Goal: Task Accomplishment & Management: Use online tool/utility

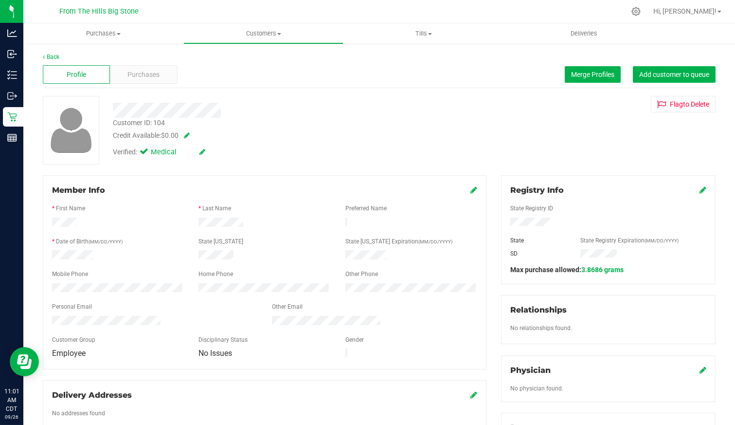
click at [505, 225] on div at bounding box center [608, 222] width 211 height 11
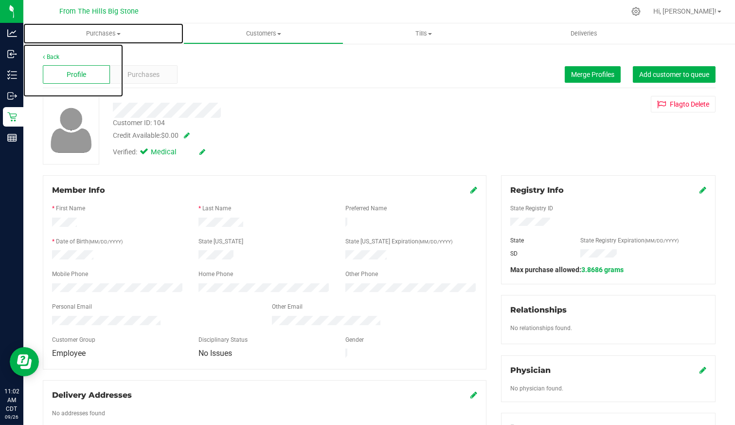
click at [109, 32] on span "Purchases" at bounding box center [103, 33] width 160 height 9
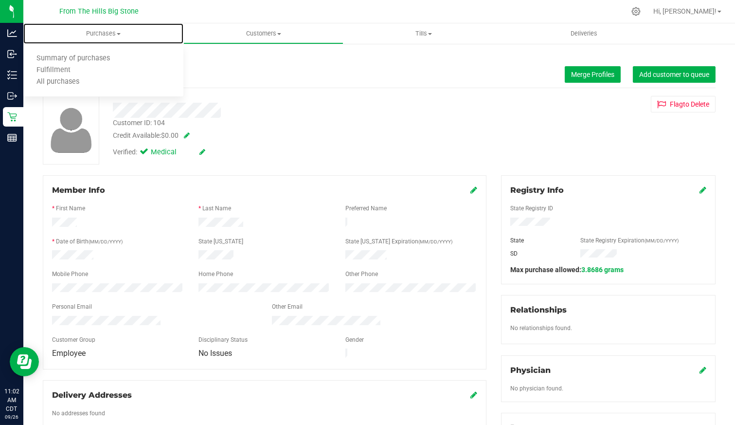
click at [111, 34] on span "Purchases" at bounding box center [103, 33] width 160 height 9
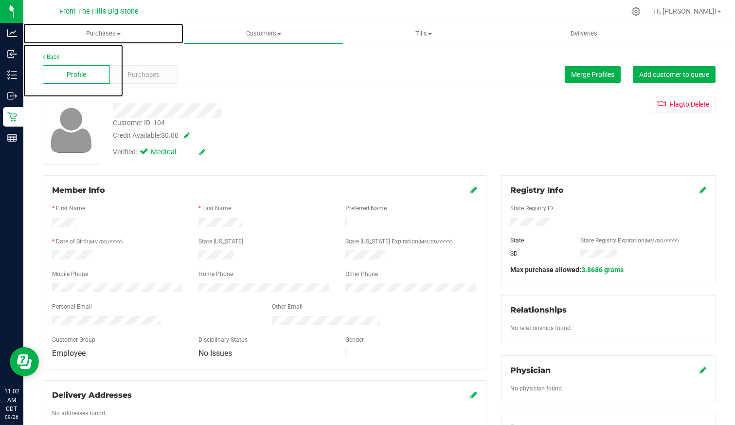
click at [111, 34] on span "Purchases" at bounding box center [103, 33] width 160 height 9
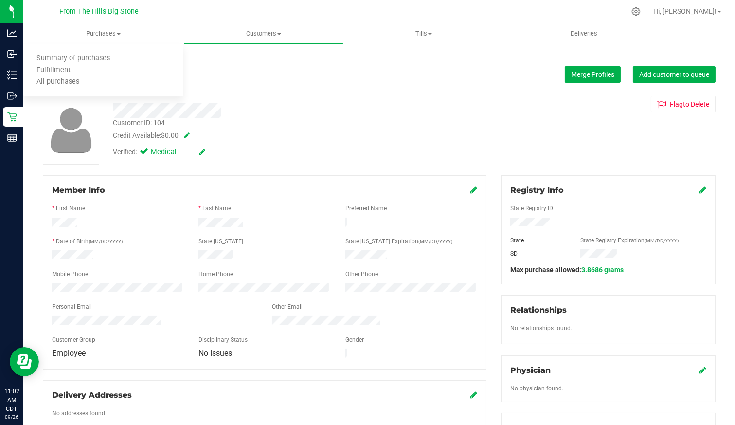
click at [404, 66] on div "Profile Purchases Merge Profiles Add customer to queue" at bounding box center [379, 74] width 673 height 27
click at [51, 56] on link "Back" at bounding box center [51, 56] width 17 height 7
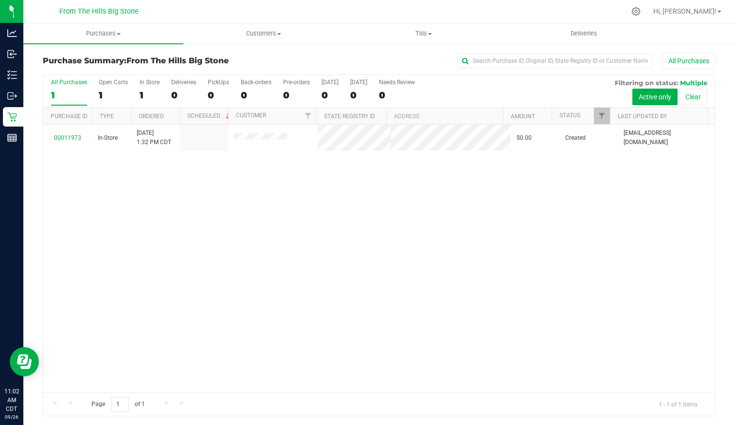
click at [670, 139] on span "[EMAIL_ADDRESS][DOMAIN_NAME]" at bounding box center [666, 137] width 86 height 18
click at [69, 81] on div "All Purchases" at bounding box center [69, 82] width 36 height 7
click at [0, 0] on input "All Purchases 1" at bounding box center [0, 0] width 0 height 0
click at [73, 134] on link "00011973" at bounding box center [67, 137] width 27 height 7
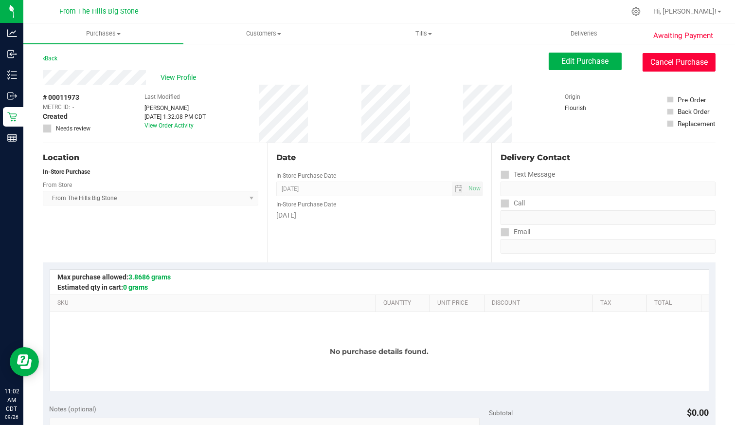
click at [660, 58] on button "Cancel Purchase" at bounding box center [678, 62] width 73 height 18
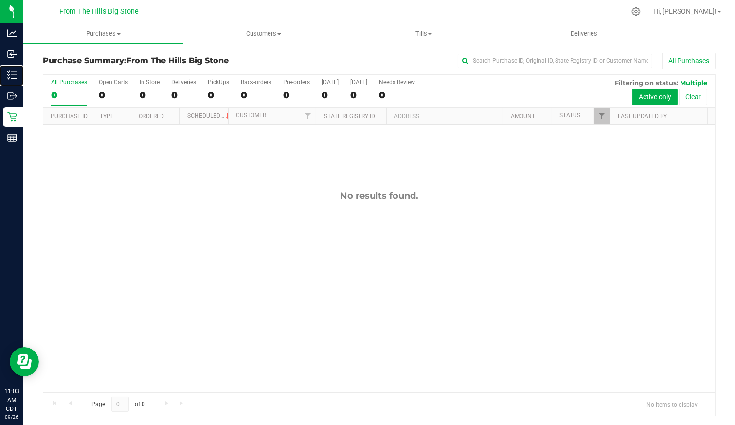
click at [0, 0] on p "Inventory" at bounding box center [0, 0] width 0 height 0
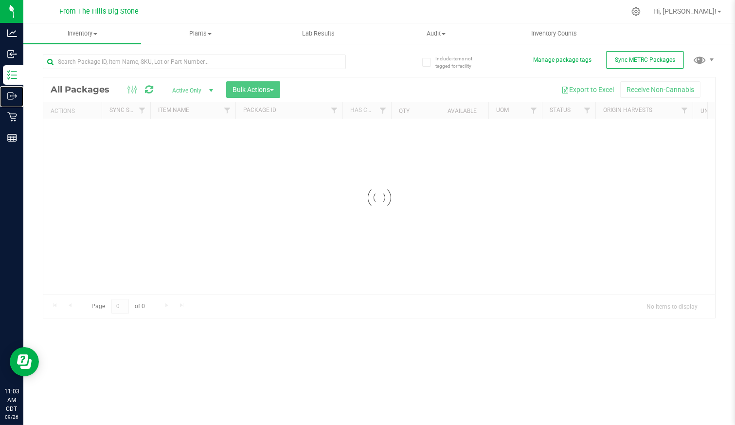
click at [0, 0] on p "Outbound" at bounding box center [0, 0] width 0 height 0
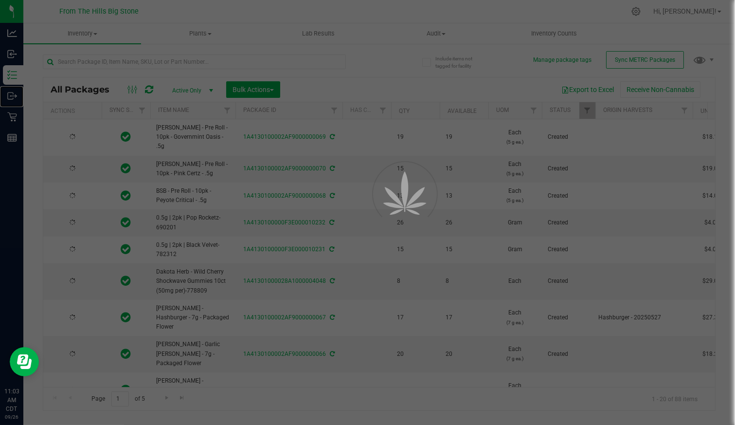
type input "[DATE]"
type input "2025-07-28"
type input "2026-09-28"
type input "2025-05-27"
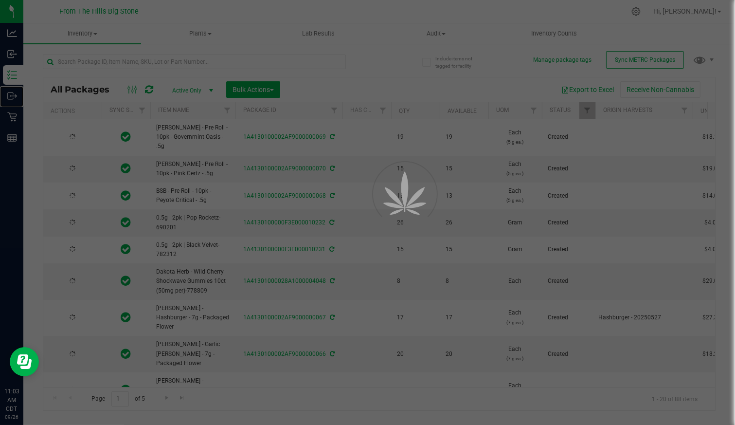
type input "2026-07-27"
type input "2025-07-21"
type input "2026-09-21"
type input "2025-07-14"
type input "2026-09-14"
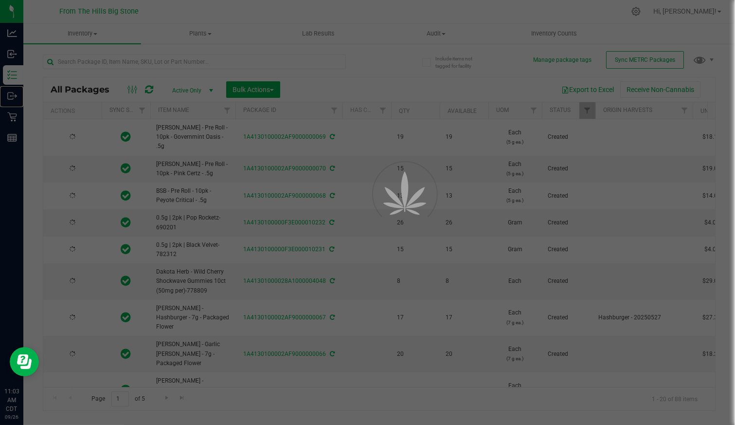
type input "2025-08-06"
type input "2026-08-06"
type input "2026-05-27"
type input "2026-05-12"
type input "2026-05-27"
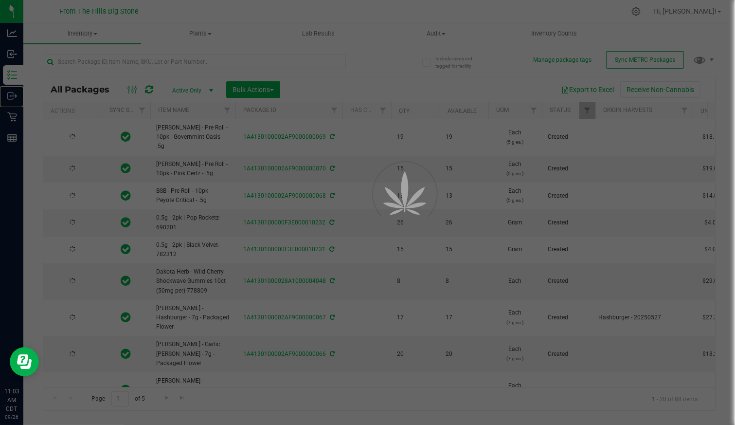
type input "2026-05-27"
type input "2026-05-12"
type input "2025-04-04"
type input "2026-06-04"
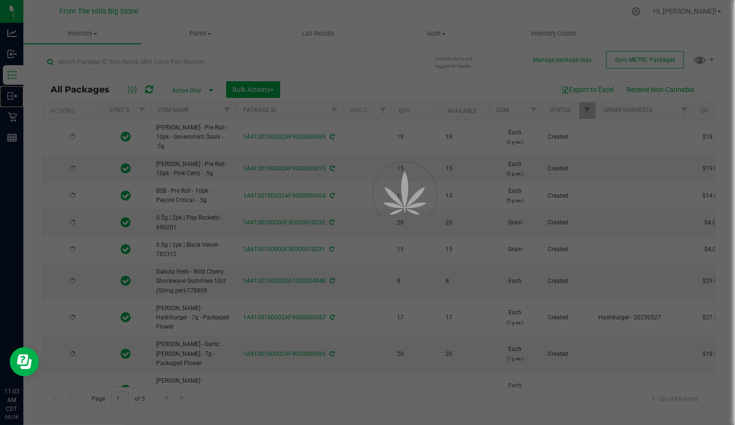
type input "2025-05-15"
type input "2026-07-15"
type input "2025-04-08"
type input "2026-04-08"
type input "2025-07-28"
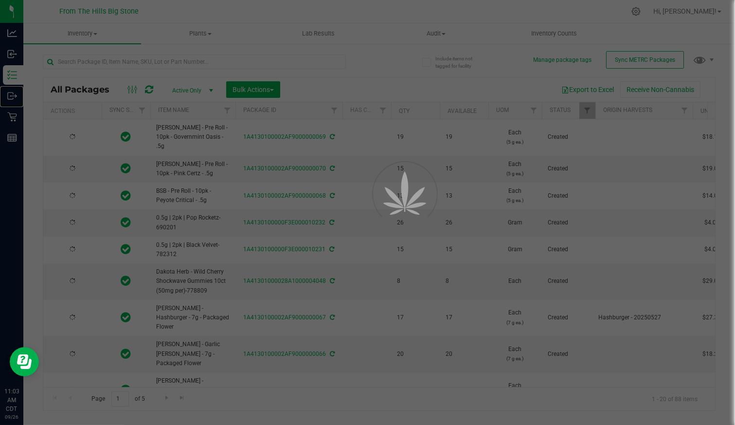
type input "2026-07-28"
type input "2025-07-28"
type input "2026-07-28"
type input "2025-06-24"
type input "2026-06-24"
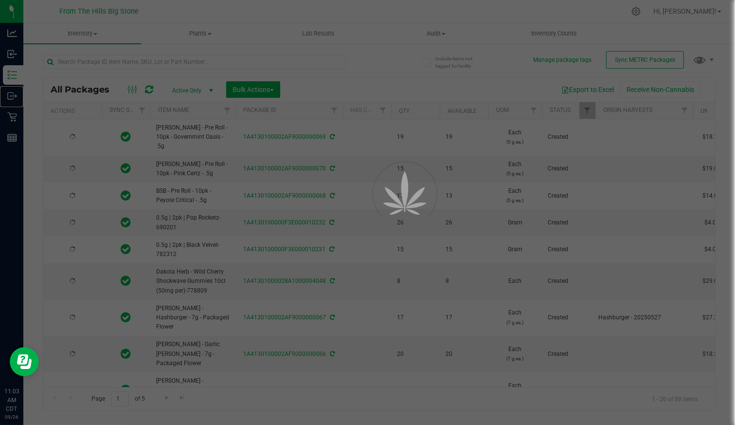
type input "2025-07-18"
type input "2026-07-18"
type input "2025-06-24"
type input "2026-06-24"
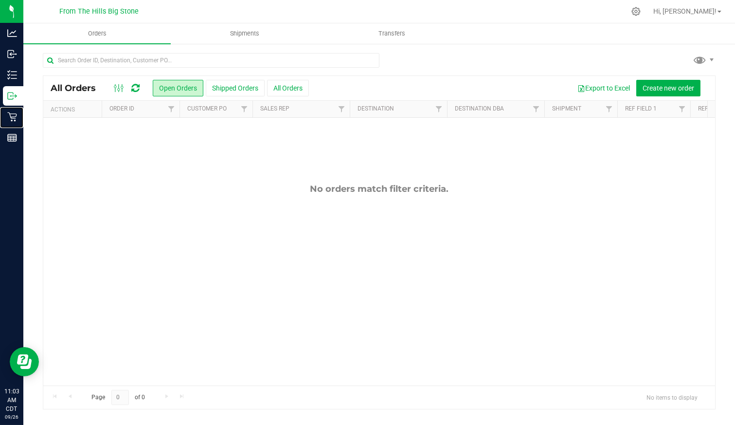
click at [0, 0] on p "Retail" at bounding box center [0, 0] width 0 height 0
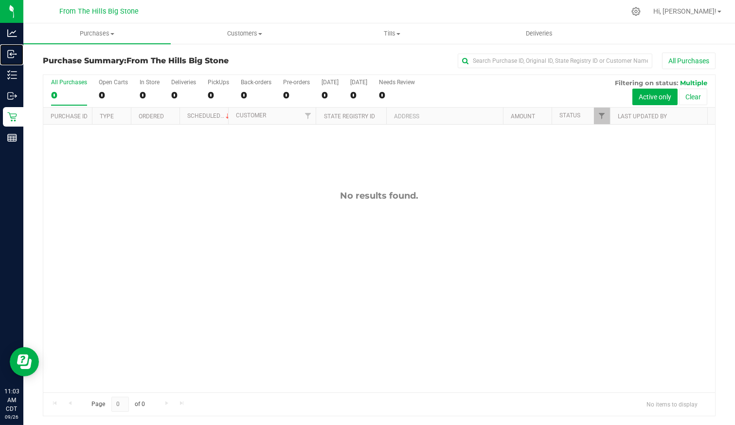
click at [0, 0] on p "Inbound" at bounding box center [0, 0] width 0 height 0
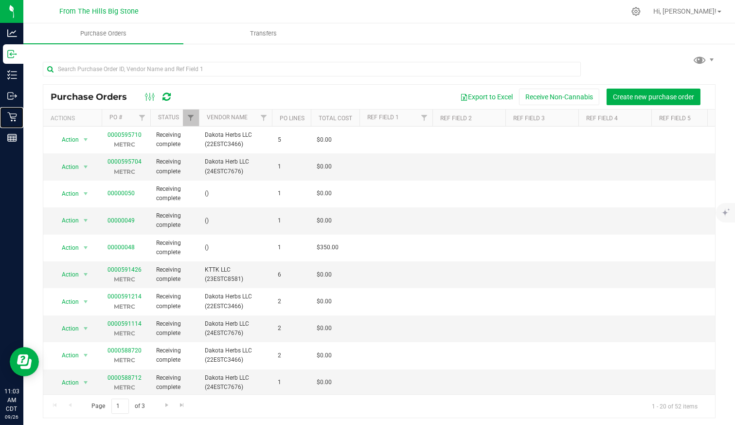
click at [0, 0] on p "Retail" at bounding box center [0, 0] width 0 height 0
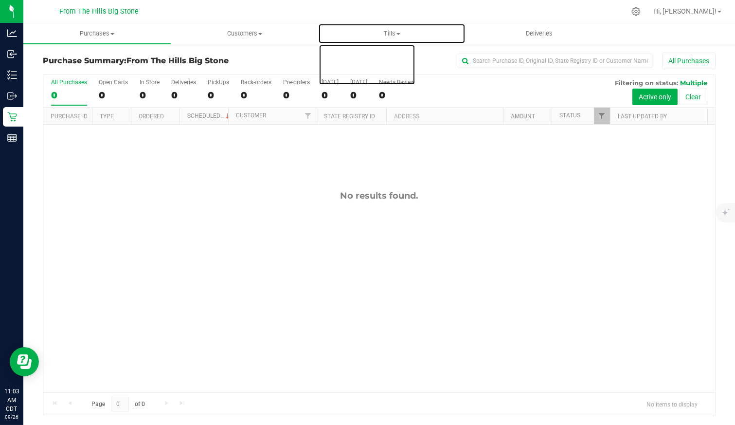
click at [391, 34] on span "Tills" at bounding box center [392, 33] width 146 height 9
click at [388, 56] on li "Manage tills" at bounding box center [391, 59] width 147 height 12
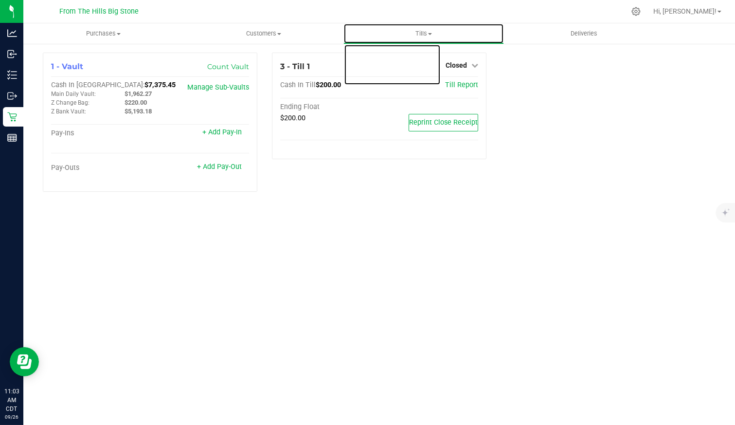
click at [419, 31] on span "Tills" at bounding box center [423, 33] width 159 height 9
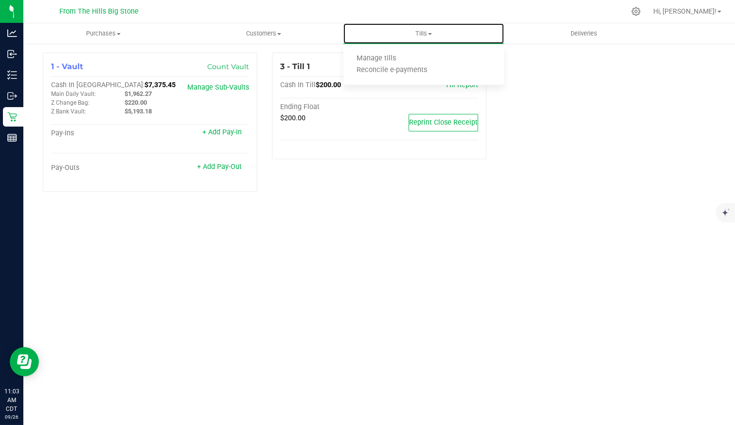
click at [416, 57] on li "Manage tills" at bounding box center [423, 59] width 160 height 12
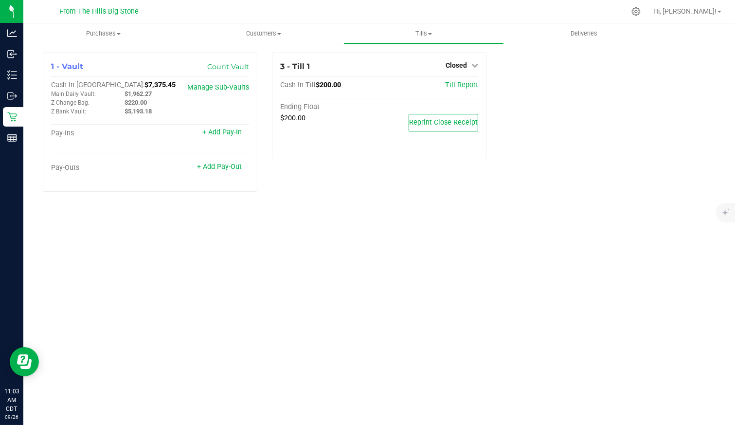
click at [467, 65] on link "Closed" at bounding box center [461, 65] width 33 height 8
click at [462, 84] on link "Open Till" at bounding box center [456, 86] width 26 height 8
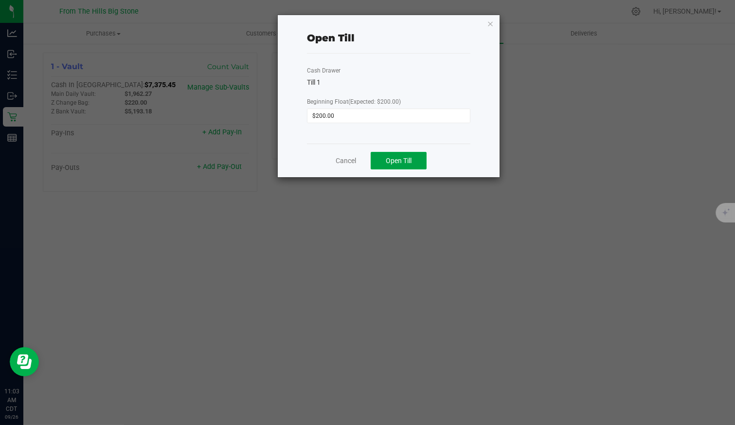
click at [411, 154] on button "Open Till" at bounding box center [399, 161] width 56 height 18
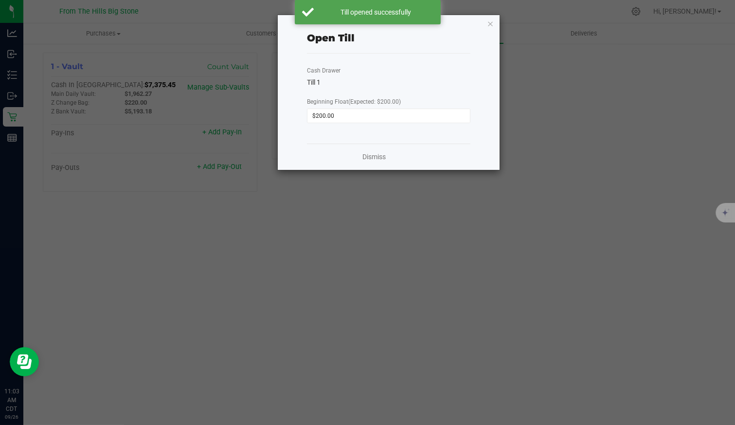
click at [493, 23] on icon "button" at bounding box center [490, 24] width 7 height 12
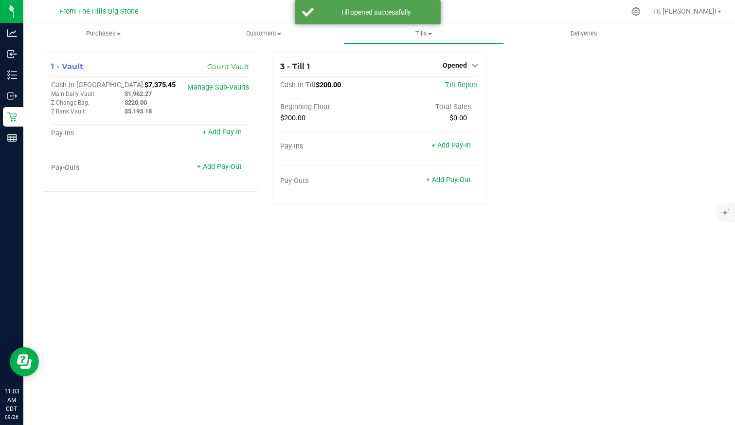
click at [566, 103] on div "1 - Vault Count Vault Cash In Vault: $7,375.45 Main Daily Vault: $1,962.27 Z Ch…" at bounding box center [379, 133] width 687 height 160
